Goal: Check status: Check status

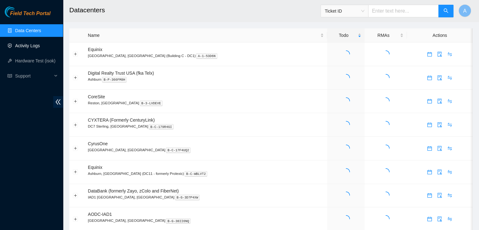
click at [40, 48] on link "Activity Logs" at bounding box center [27, 45] width 25 height 5
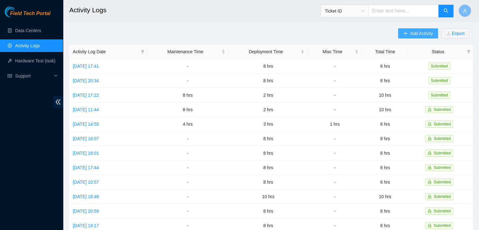
click at [403, 36] on span "plus" at bounding box center [405, 33] width 4 height 5
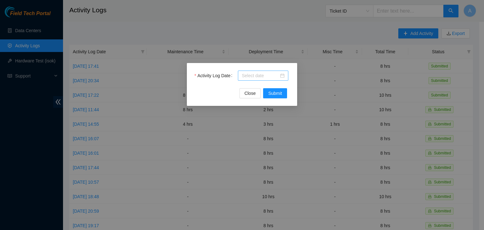
click at [279, 75] on div at bounding box center [262, 75] width 43 height 7
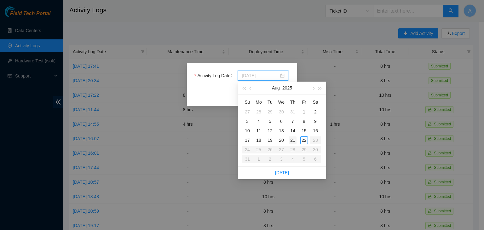
type input "[DATE]"
click at [294, 140] on div "21" at bounding box center [293, 140] width 8 height 8
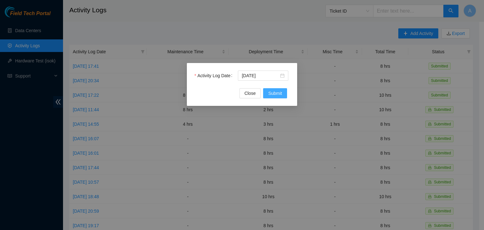
click at [280, 96] on span "Submit" at bounding box center [275, 93] width 14 height 7
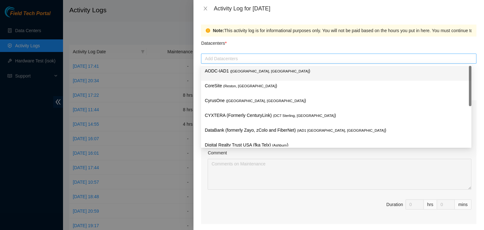
click at [280, 61] on div at bounding box center [338, 59] width 272 height 8
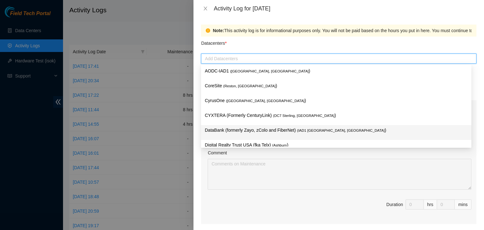
click at [274, 130] on p "DataBank (formerly Zayo, zColo and FiberNet) ( IAD1 [GEOGRAPHIC_DATA], [GEOGRAP…" at bounding box center [336, 130] width 263 height 7
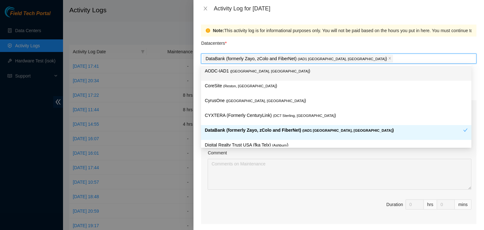
click at [334, 41] on div "Datacenters *" at bounding box center [338, 45] width 275 height 17
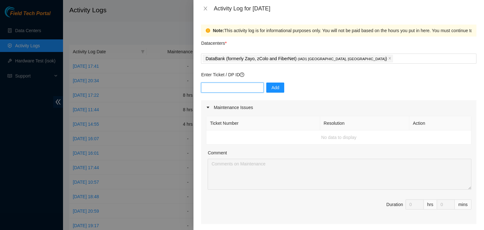
click at [239, 89] on input "text" at bounding box center [232, 87] width 63 height 10
paste input "DP82713"
type input "DP82713"
click at [275, 83] on button "Add" at bounding box center [275, 87] width 18 height 10
click at [249, 85] on input "text" at bounding box center [232, 87] width 63 height 10
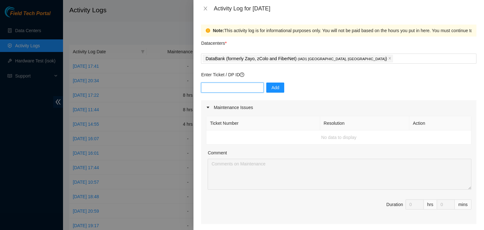
paste input "DP82713"
type input "DP82713"
click at [272, 86] on span "Add" at bounding box center [275, 87] width 8 height 7
